Goal: Check status: Check status

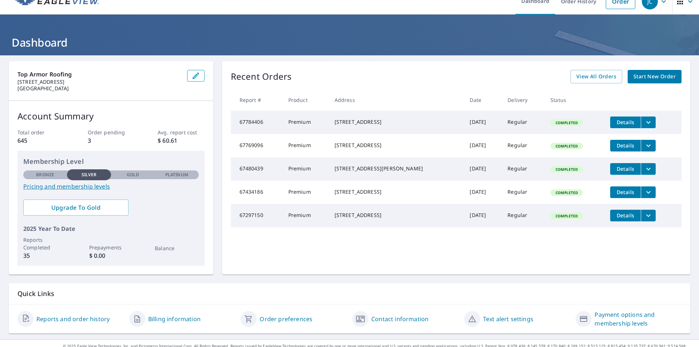
scroll to position [23, 0]
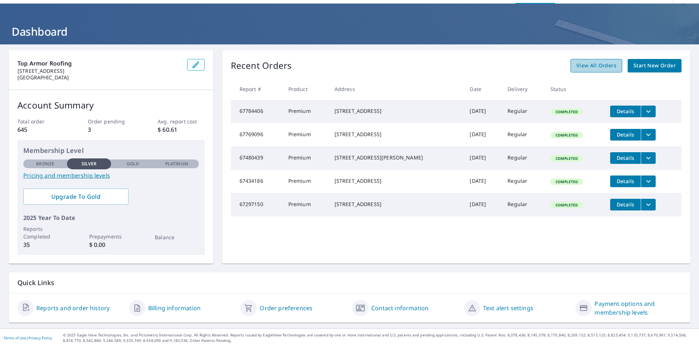
click at [561, 66] on span "View All Orders" at bounding box center [596, 65] width 40 height 9
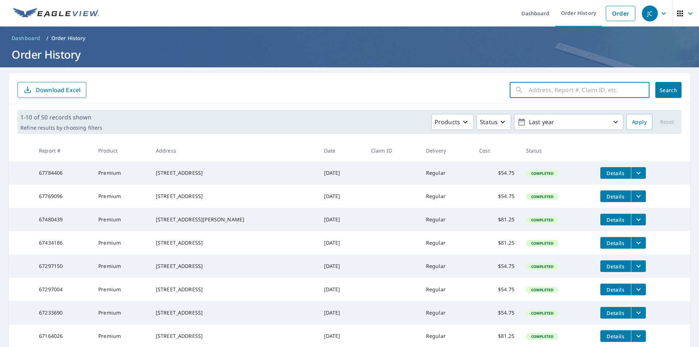
click at [529, 90] on input "text" at bounding box center [589, 90] width 121 height 20
paste input "[STREET_ADDRESS]"
type input "[STREET_ADDRESS]"
click at [561, 92] on span "Search" at bounding box center [668, 90] width 15 height 7
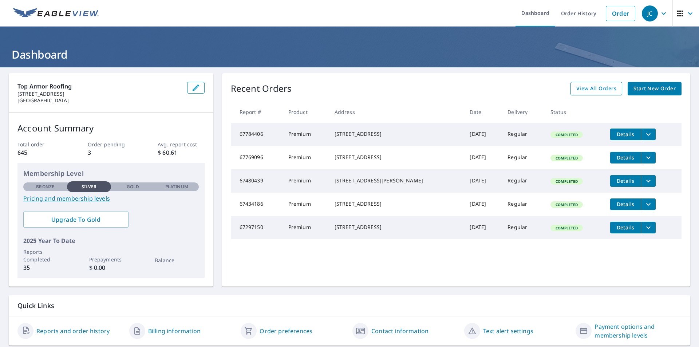
click at [561, 90] on span "View All Orders" at bounding box center [596, 88] width 40 height 9
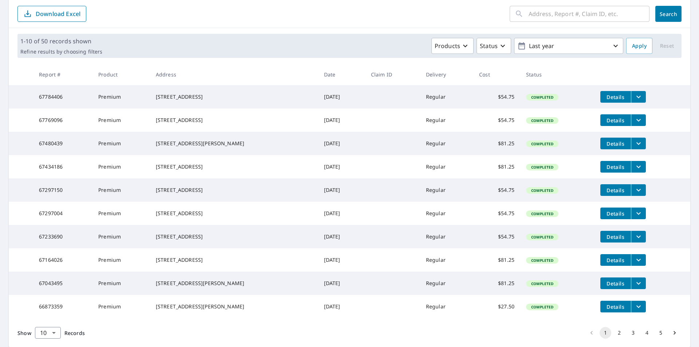
scroll to position [130, 0]
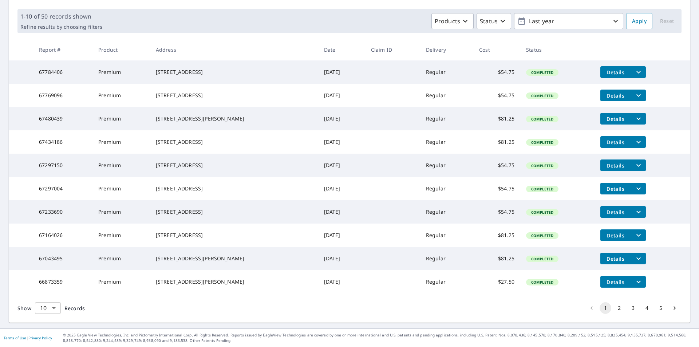
click at [51, 306] on body "JC JC Dashboard Order History Order JC Dashboard / Order History Order History …" at bounding box center [349, 173] width 699 height 347
click at [48, 307] on li "25" at bounding box center [48, 305] width 26 height 13
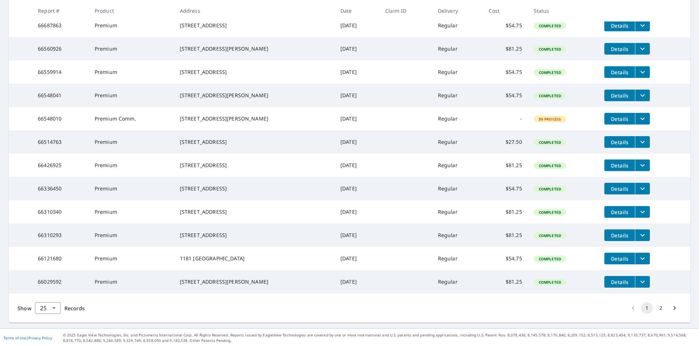
scroll to position [523, 0]
click at [561, 207] on icon "filesDropdownBtn-66310340" at bounding box center [642, 211] width 9 height 9
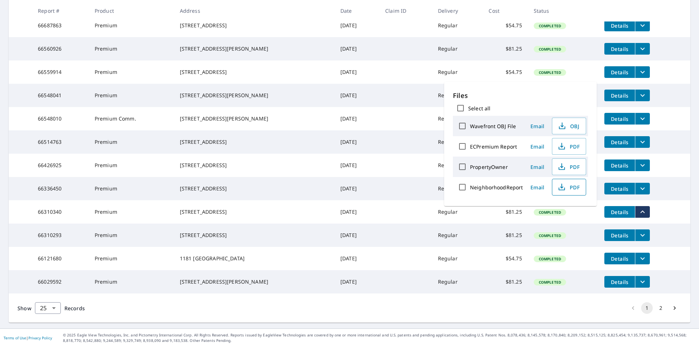
click at [559, 187] on icon "button" at bounding box center [561, 187] width 9 height 9
